Goal: Information Seeking & Learning: Compare options

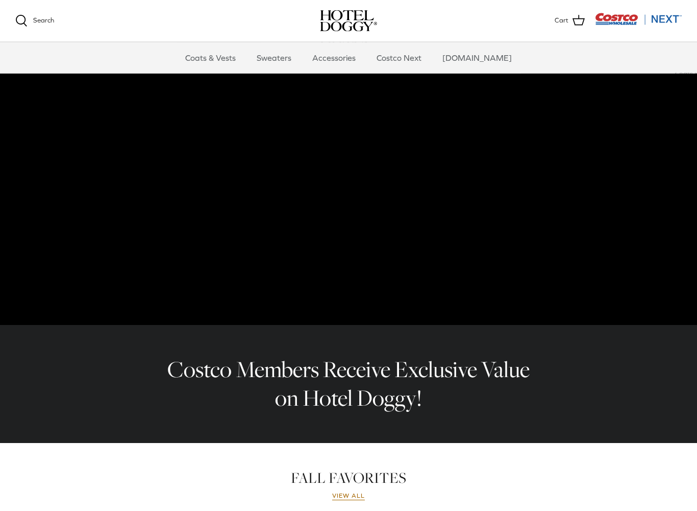
scroll to position [8, 0]
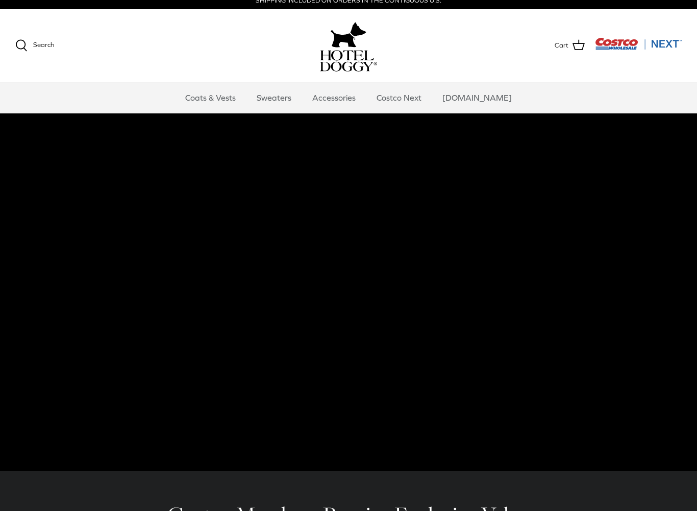
click at [230, 100] on link "Coats & Vests" at bounding box center [210, 97] width 69 height 31
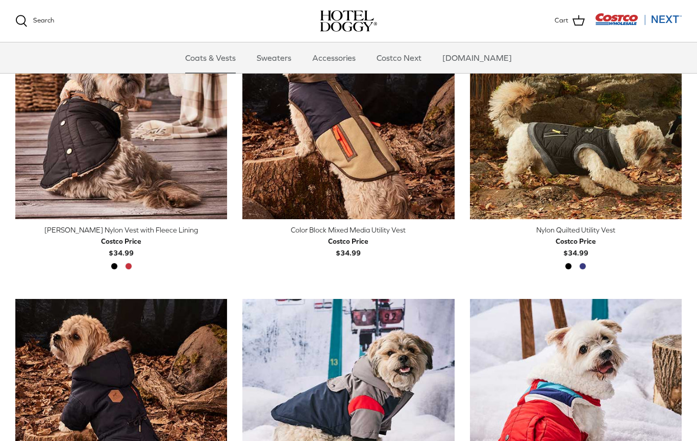
scroll to position [300, 0]
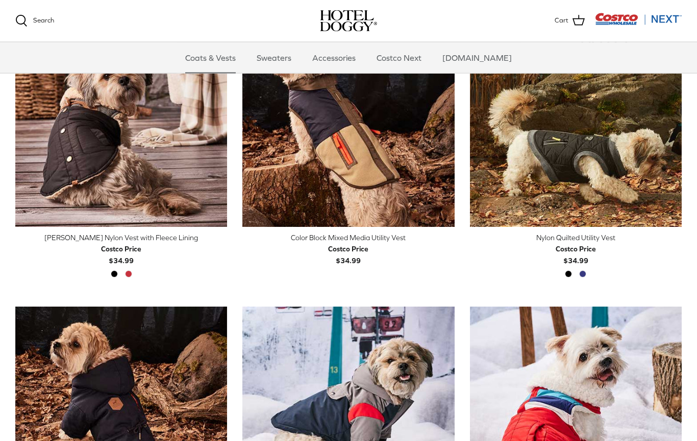
click at [357, 118] on img "Color Block Mixed Media Utility Vest" at bounding box center [348, 121] width 212 height 212
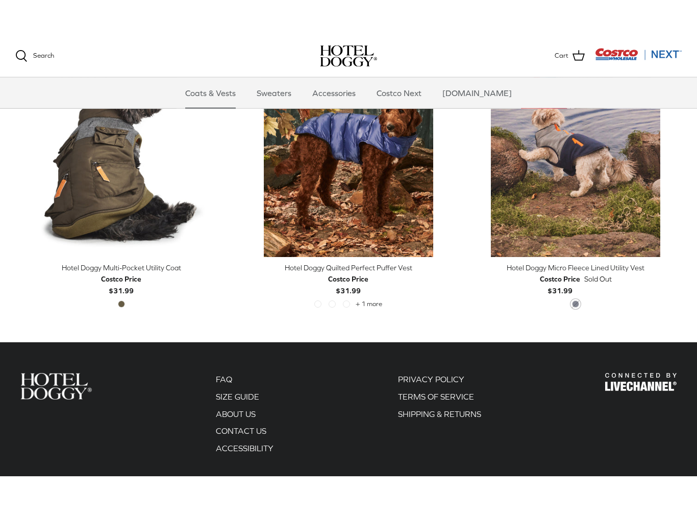
scroll to position [2056, 0]
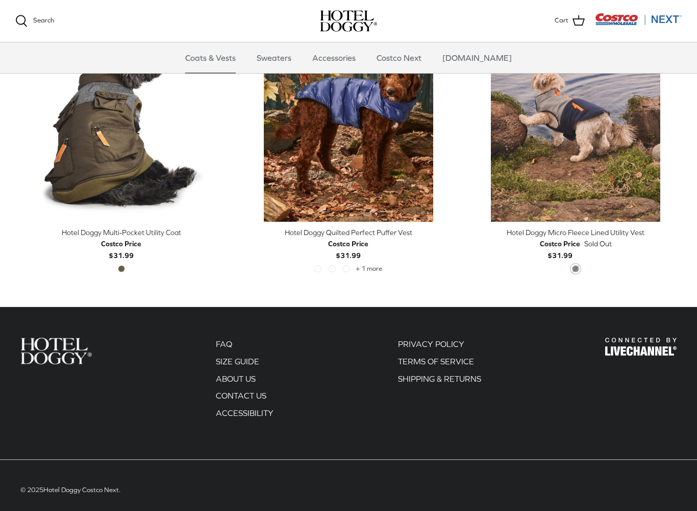
click at [292, 56] on link "Sweaters" at bounding box center [274, 57] width 53 height 31
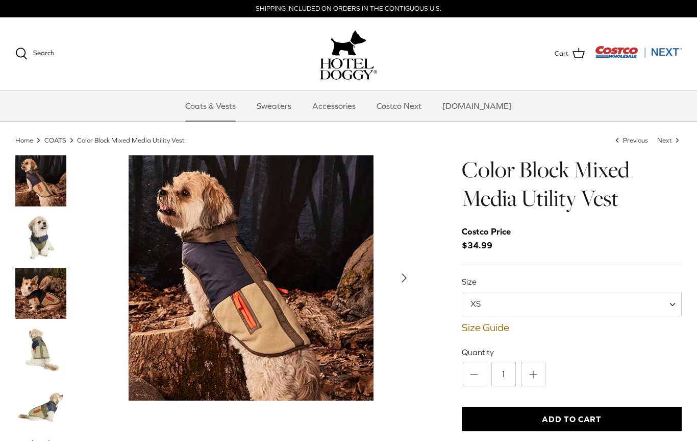
click at [42, 231] on img "Thumbnail Link" at bounding box center [40, 236] width 51 height 51
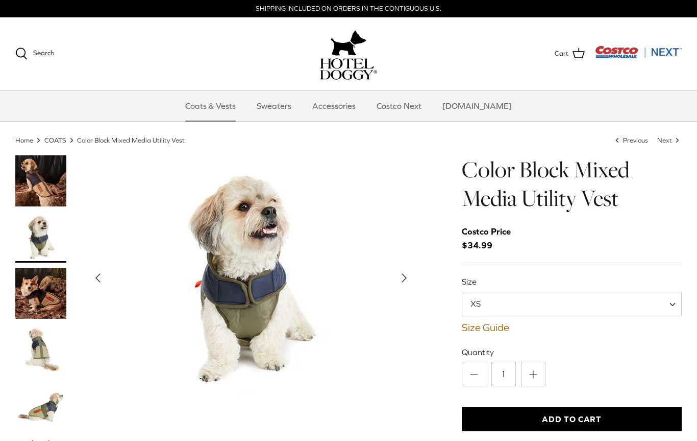
click at [49, 291] on img "Thumbnail Link" at bounding box center [40, 293] width 51 height 51
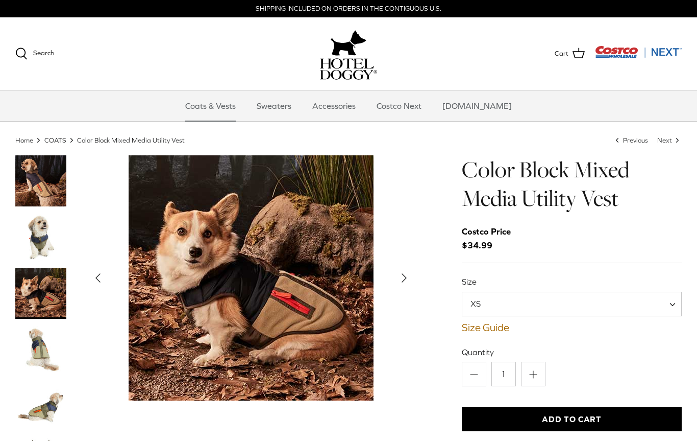
click at [37, 339] on img "Thumbnail Link" at bounding box center [40, 349] width 51 height 51
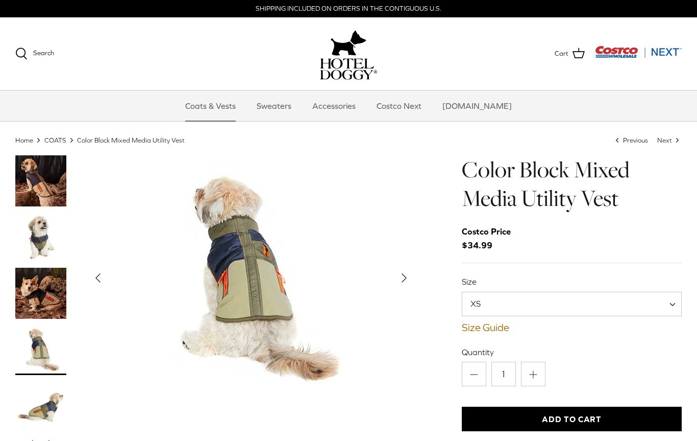
click at [46, 399] on img "Thumbnail Link" at bounding box center [40, 405] width 51 height 51
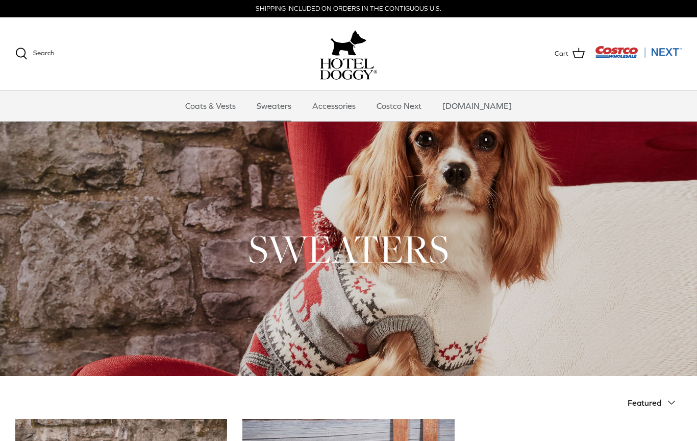
click at [358, 107] on link "Accessories" at bounding box center [334, 105] width 62 height 31
